Goal: Task Accomplishment & Management: Use online tool/utility

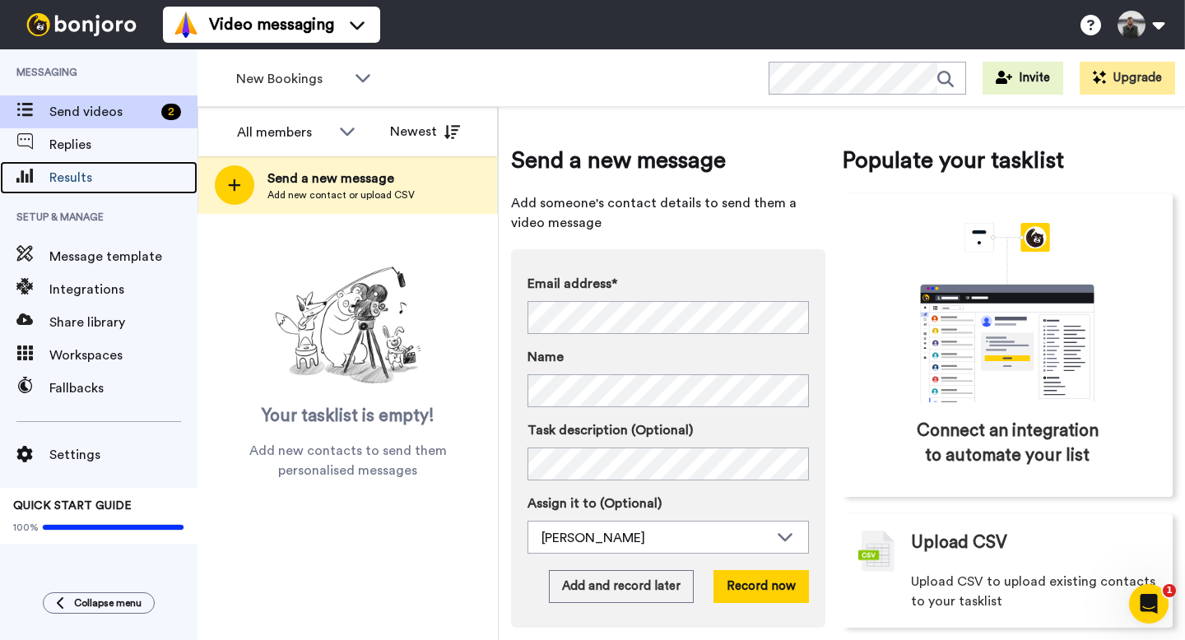
click at [138, 180] on span "Results" at bounding box center [123, 178] width 148 height 20
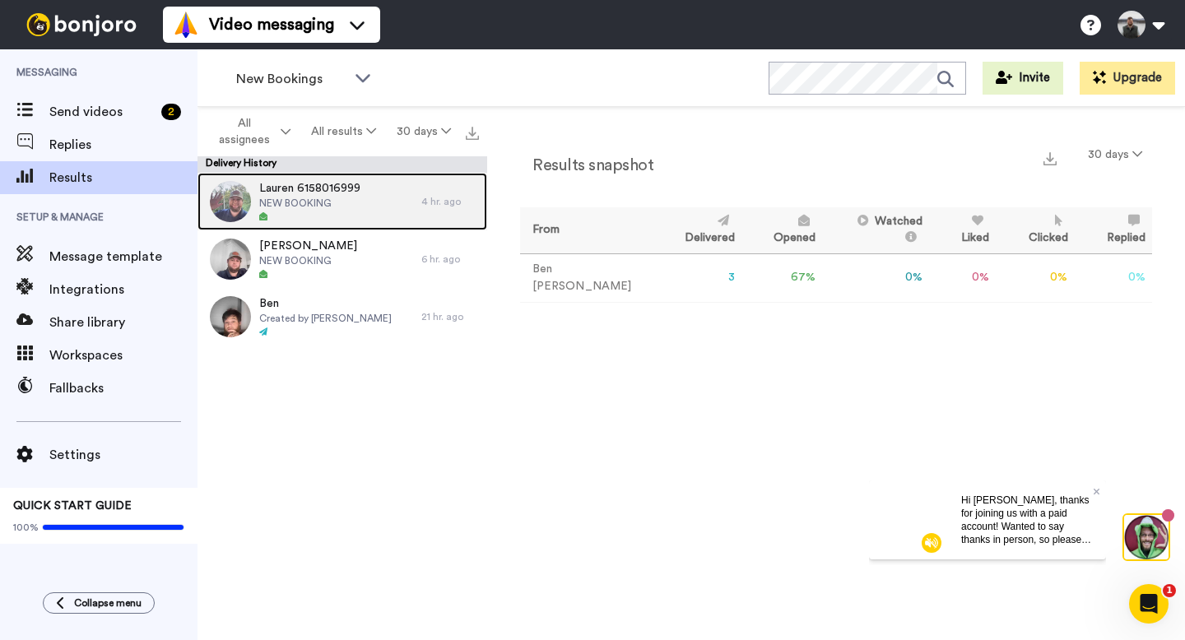
click at [341, 198] on span "NEW BOOKING" at bounding box center [309, 203] width 101 height 13
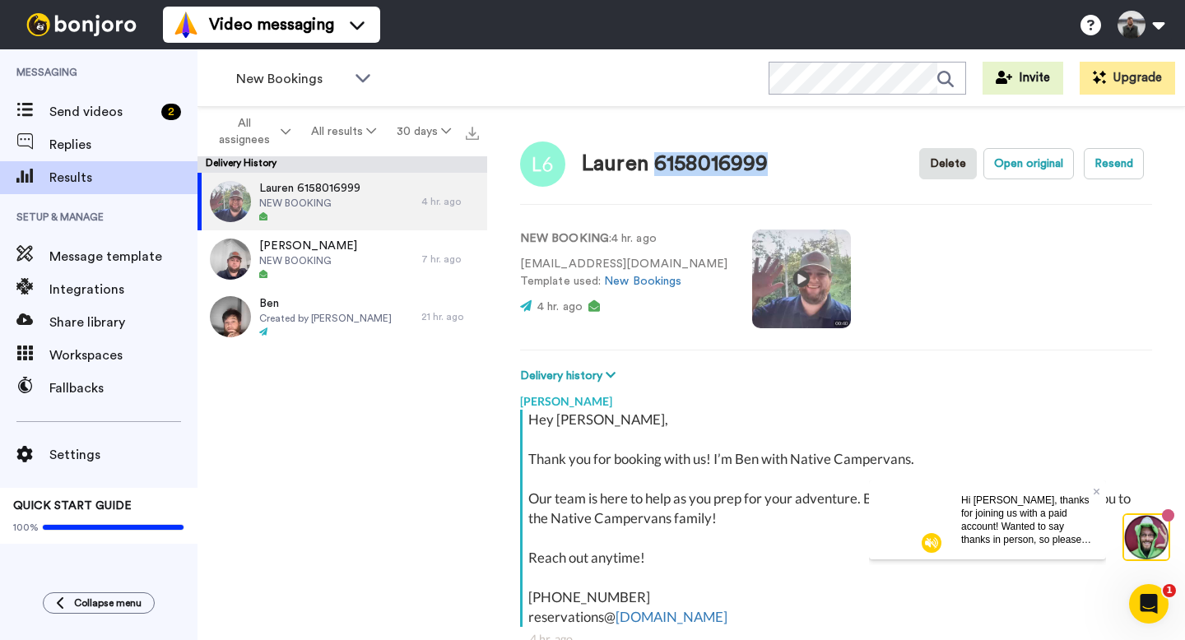
drag, startPoint x: 656, startPoint y: 161, endPoint x: 774, endPoint y: 156, distance: 117.9
click at [774, 156] on div "Lauren 6158016999 Delete Open original Resend" at bounding box center [836, 164] width 632 height 48
copy div "6158016999"
type textarea "x"
